Goal: Information Seeking & Learning: Learn about a topic

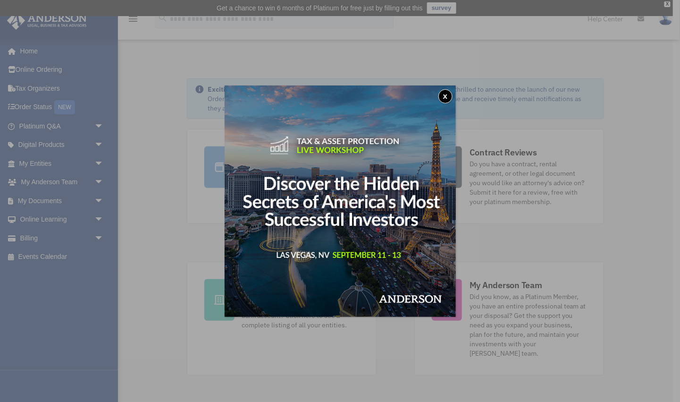
click at [446, 94] on button "x" at bounding box center [445, 96] width 14 height 14
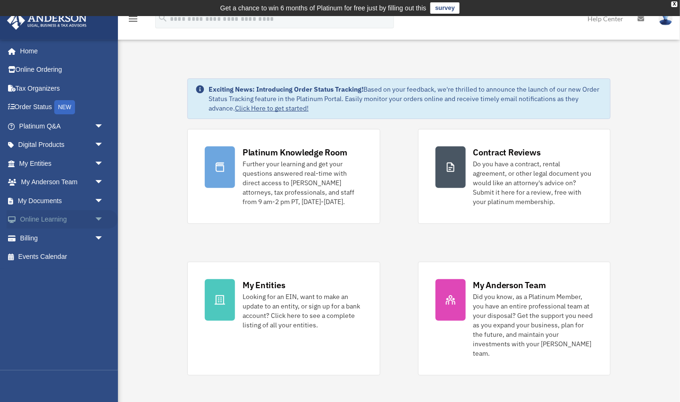
click at [100, 217] on span "arrow_drop_down" at bounding box center [103, 219] width 19 height 19
click at [60, 275] on link "Resources" at bounding box center [65, 275] width 105 height 19
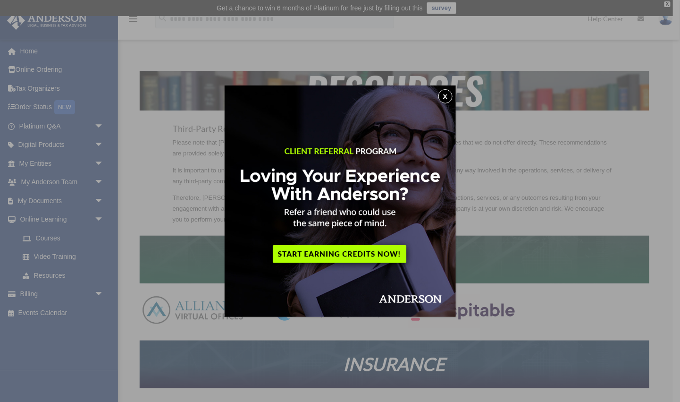
click at [447, 95] on button "x" at bounding box center [445, 96] width 14 height 14
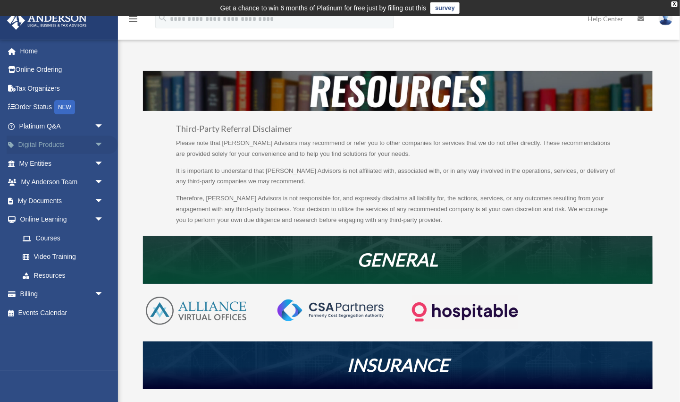
click at [100, 143] on span "arrow_drop_down" at bounding box center [103, 144] width 19 height 19
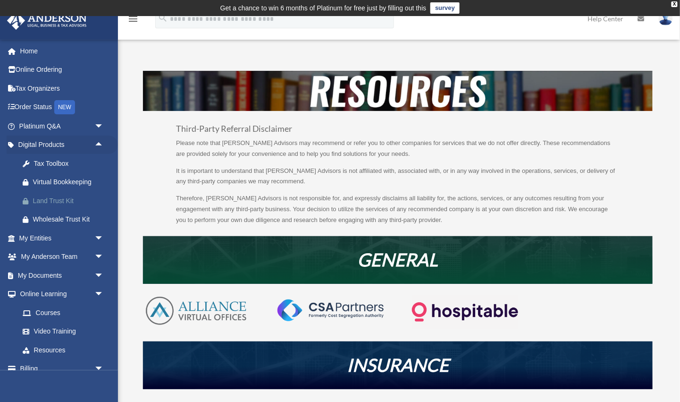
scroll to position [28, 0]
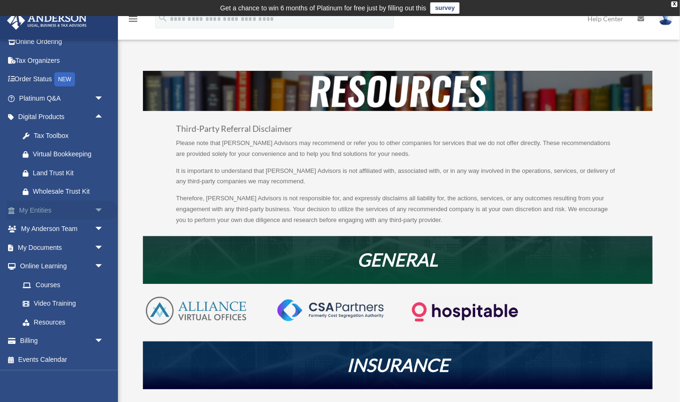
click at [99, 208] on span "arrow_drop_down" at bounding box center [103, 210] width 19 height 19
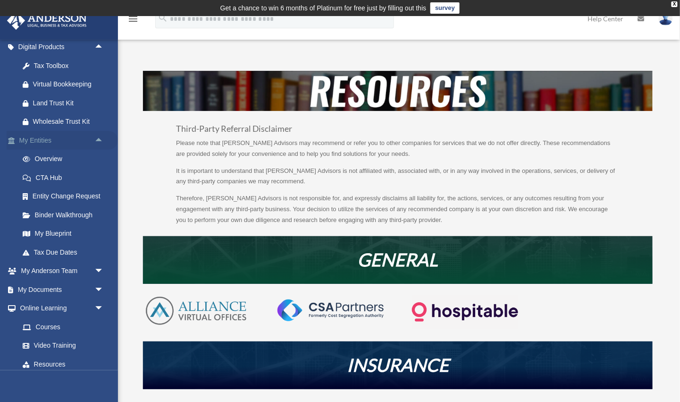
scroll to position [100, 0]
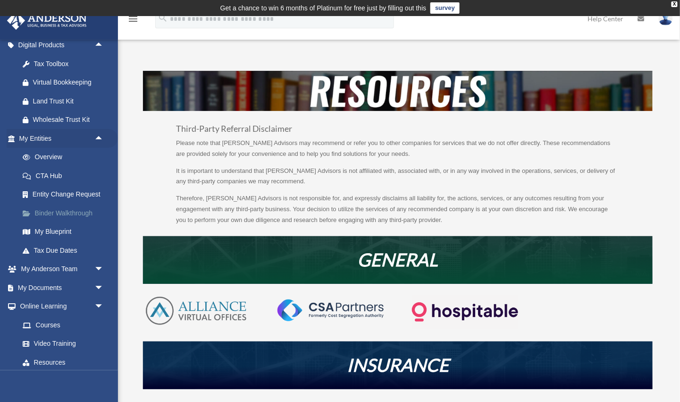
click at [82, 211] on link "Binder Walkthrough" at bounding box center [65, 212] width 105 height 19
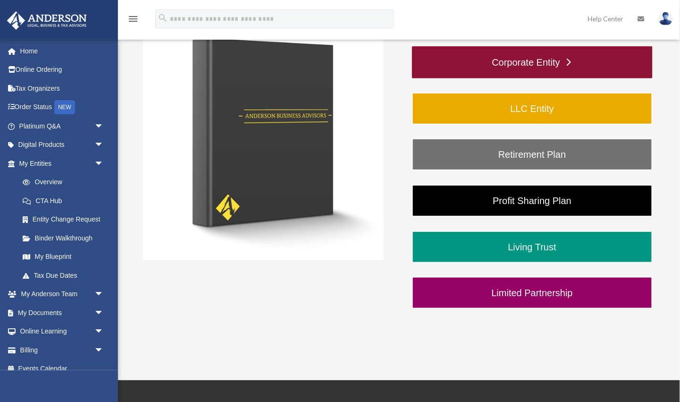
scroll to position [193, 0]
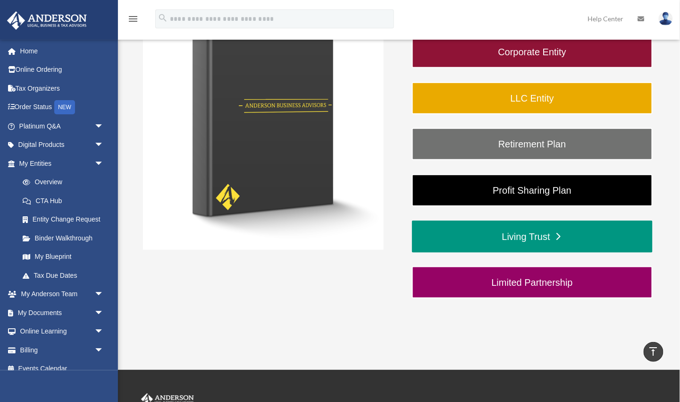
click at [498, 239] on link "Living Trust" at bounding box center [532, 236] width 241 height 32
click at [525, 235] on link "Living Trust" at bounding box center [532, 236] width 241 height 32
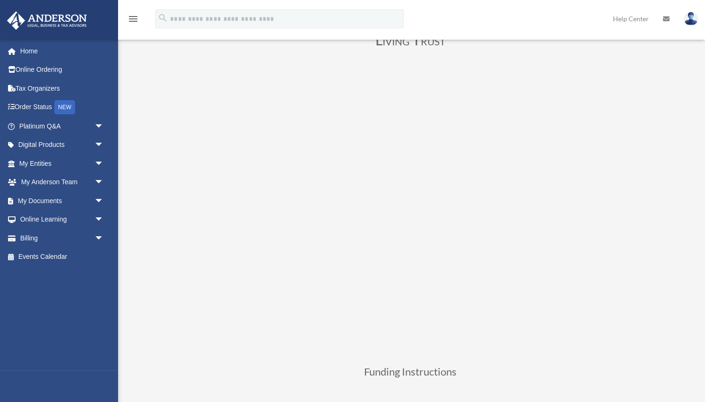
scroll to position [72, 0]
